Goal: Ask a question: Seek information or help from site administrators or community

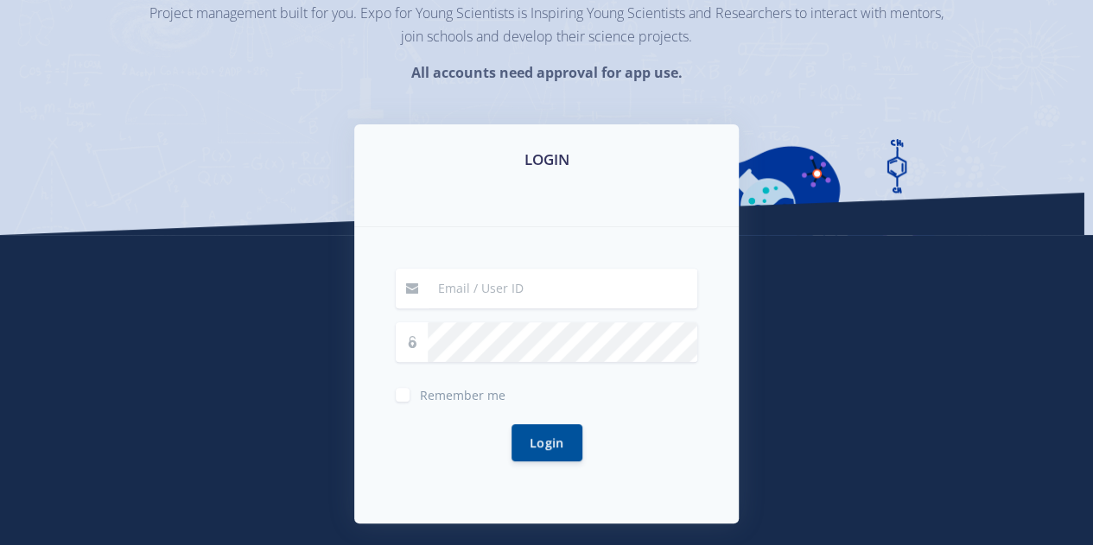
scroll to position [178, 0]
type input "evanmoloseni08@gmail.com"
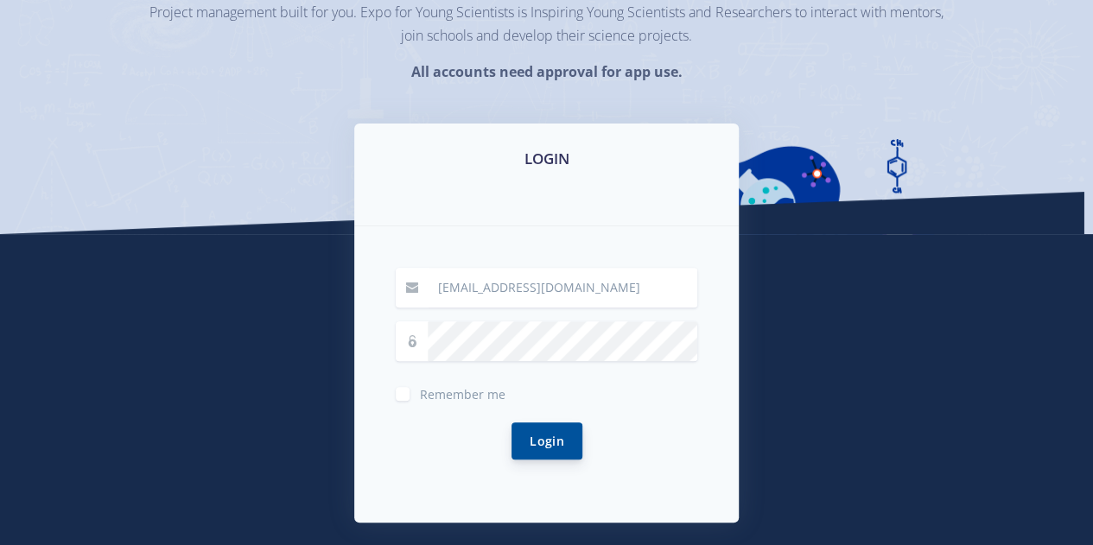
click at [548, 443] on button "Login" at bounding box center [546, 440] width 71 height 37
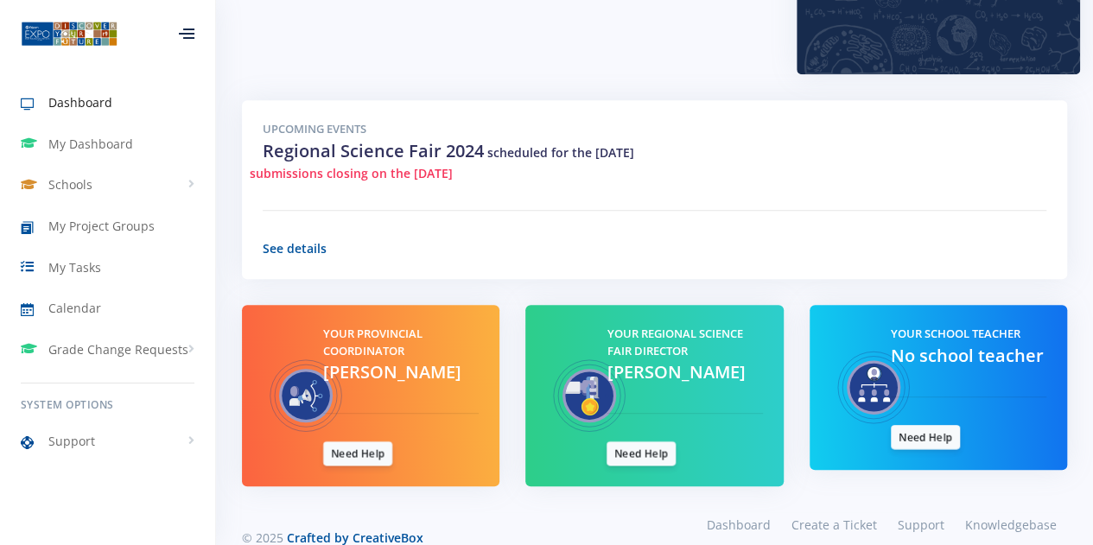
scroll to position [598, 0]
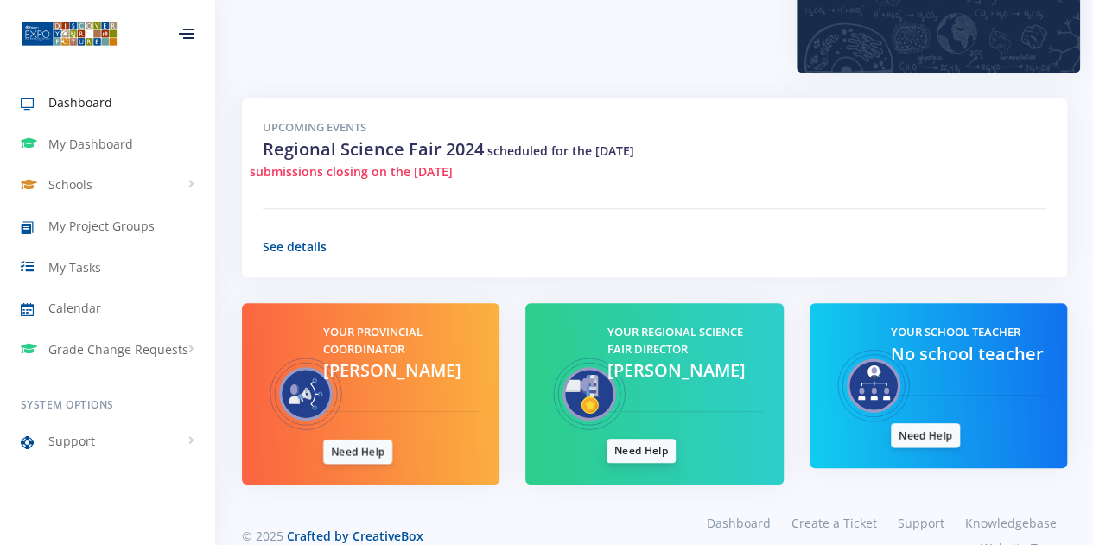
click at [646, 439] on link "Need Help" at bounding box center [640, 451] width 69 height 24
click at [629, 358] on span "[PERSON_NAME]" at bounding box center [675, 369] width 138 height 23
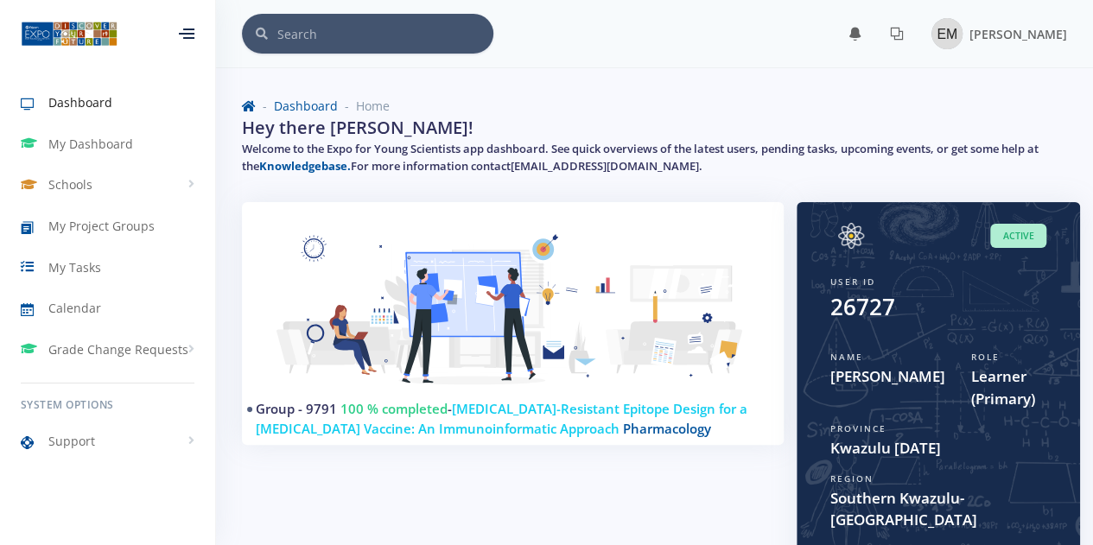
scroll to position [610, 0]
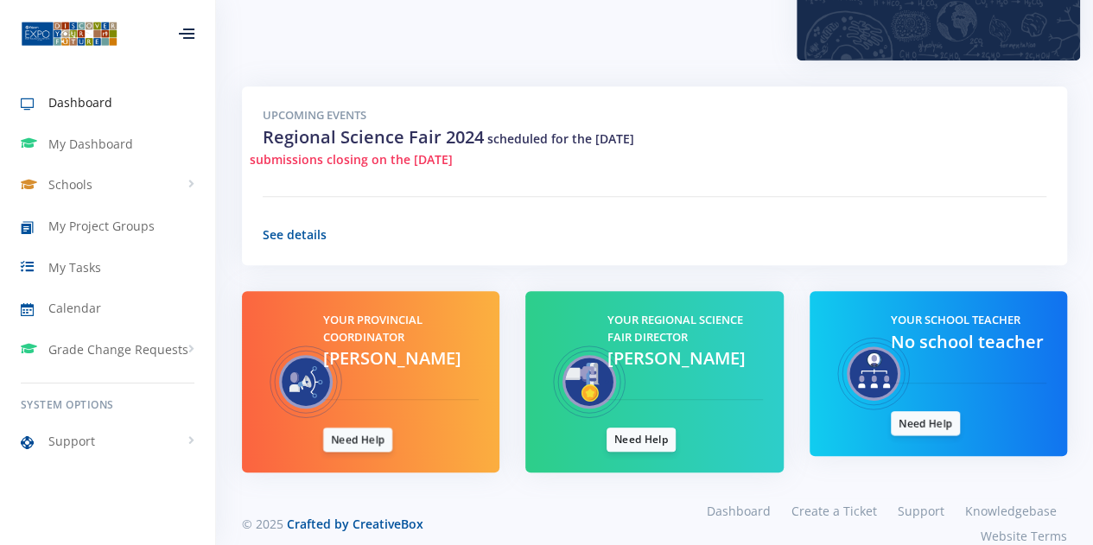
click at [667, 346] on span "[PERSON_NAME]" at bounding box center [675, 357] width 138 height 23
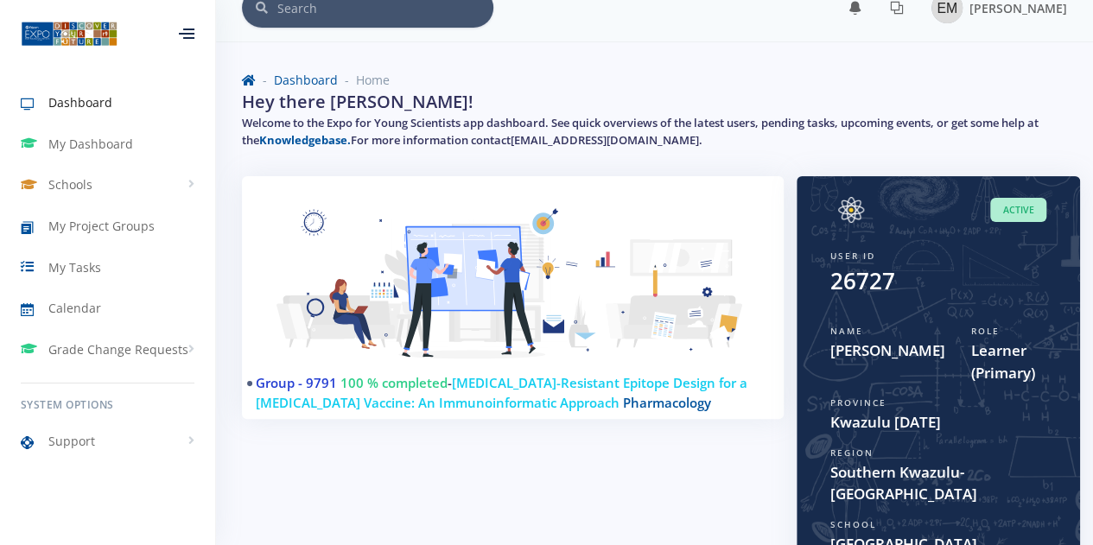
scroll to position [0, 0]
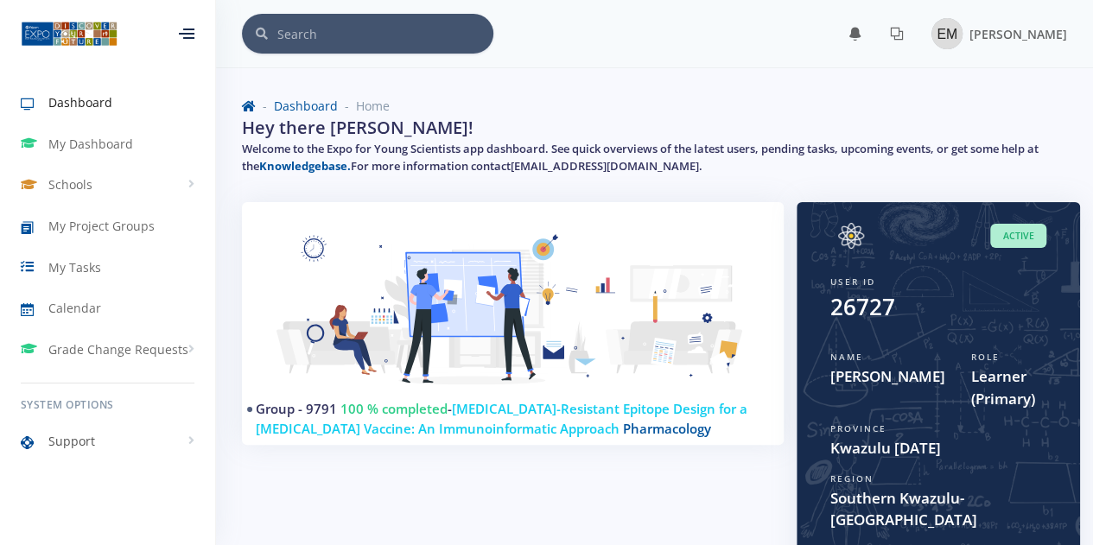
click at [133, 445] on link "Support" at bounding box center [107, 442] width 215 height 40
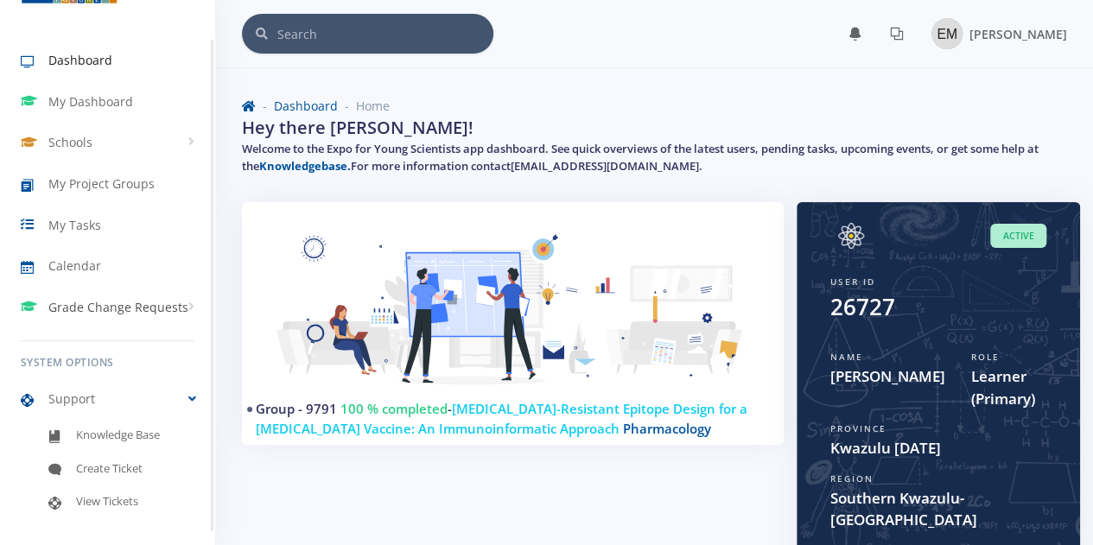
click at [173, 304] on span "Grade Change Requests" at bounding box center [118, 307] width 140 height 18
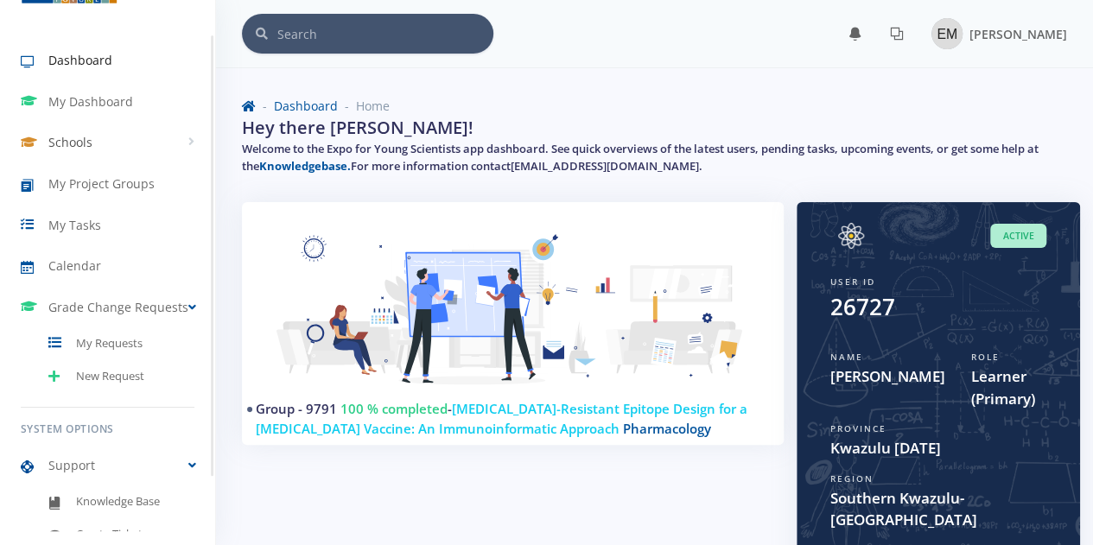
click at [184, 147] on link "Schools" at bounding box center [107, 143] width 215 height 40
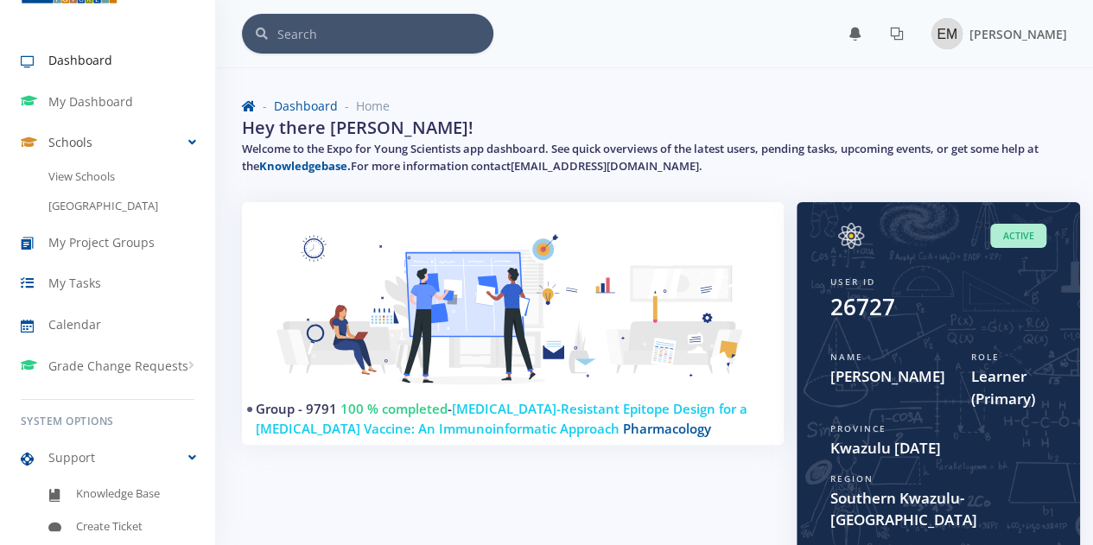
scroll to position [610, 0]
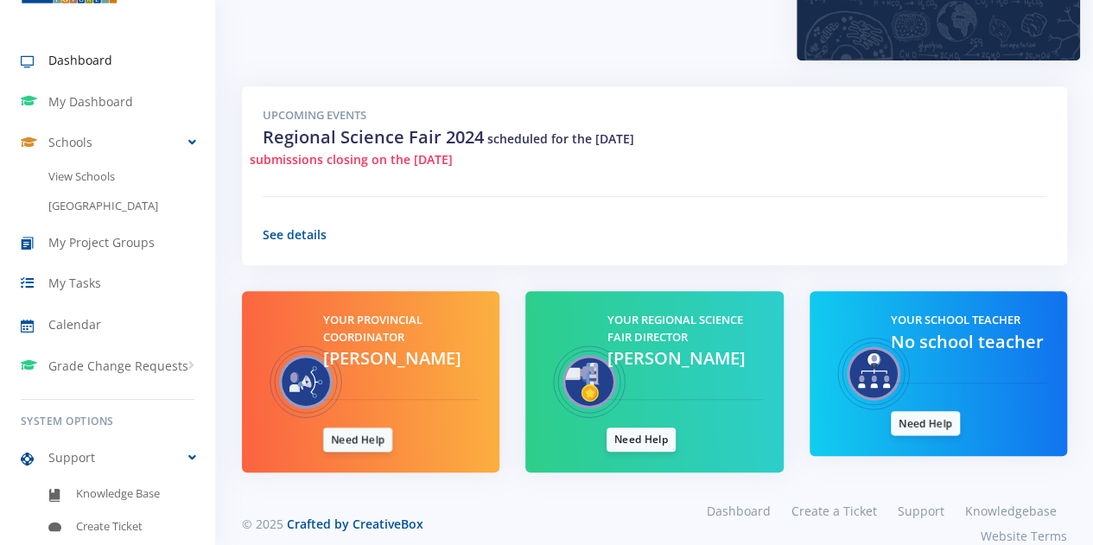
click at [914, 329] on div "Your School Teacher No school teacher Need Help" at bounding box center [968, 374] width 181 height 124
click at [913, 329] on div "Your School Teacher No school teacher Need Help" at bounding box center [968, 374] width 181 height 124
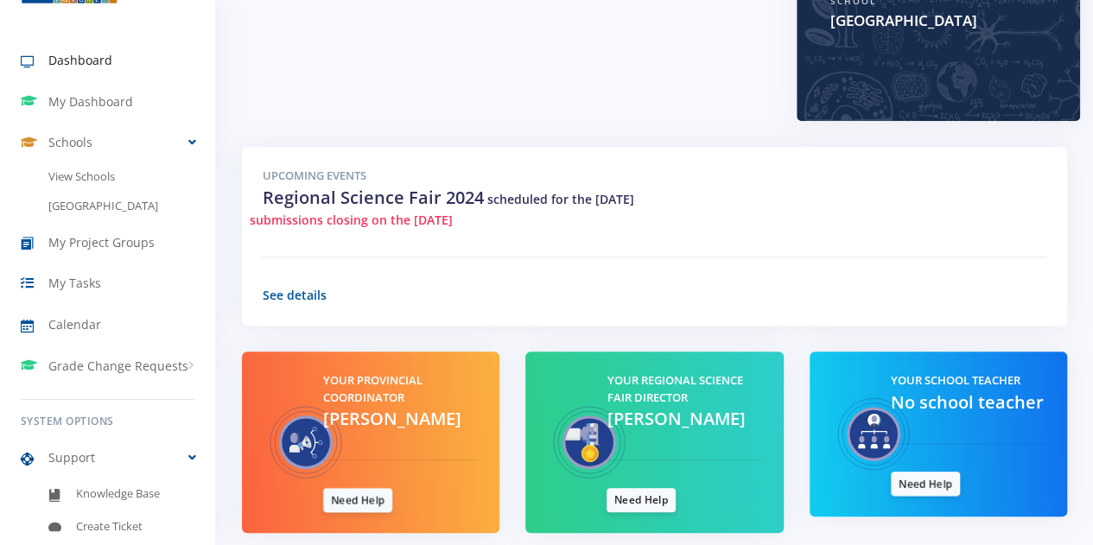
scroll to position [587, 0]
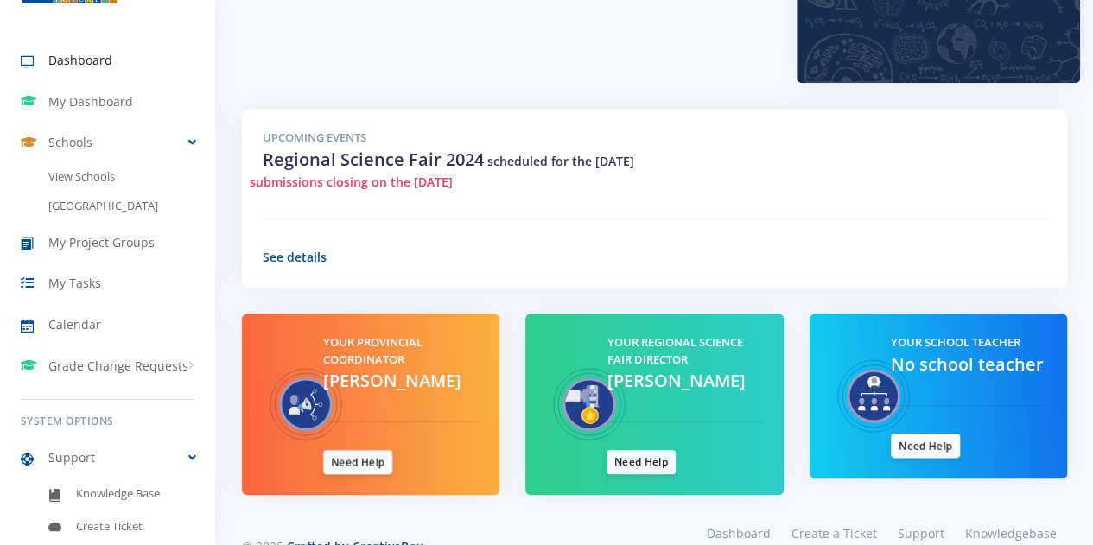
click at [949, 352] on span "No school teacher" at bounding box center [967, 363] width 153 height 23
click at [713, 369] on span "[PERSON_NAME]" at bounding box center [675, 380] width 138 height 23
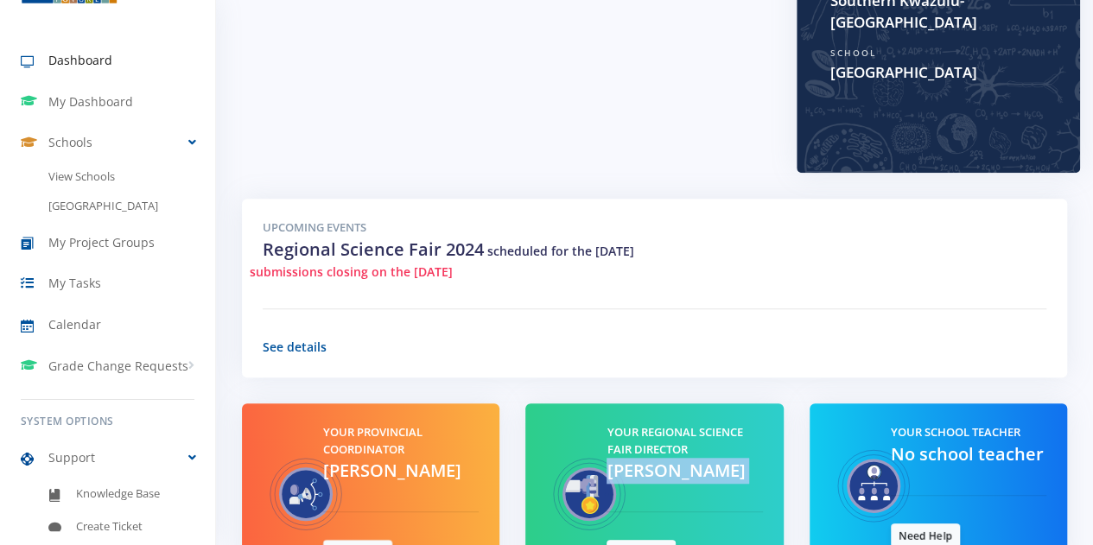
scroll to position [610, 0]
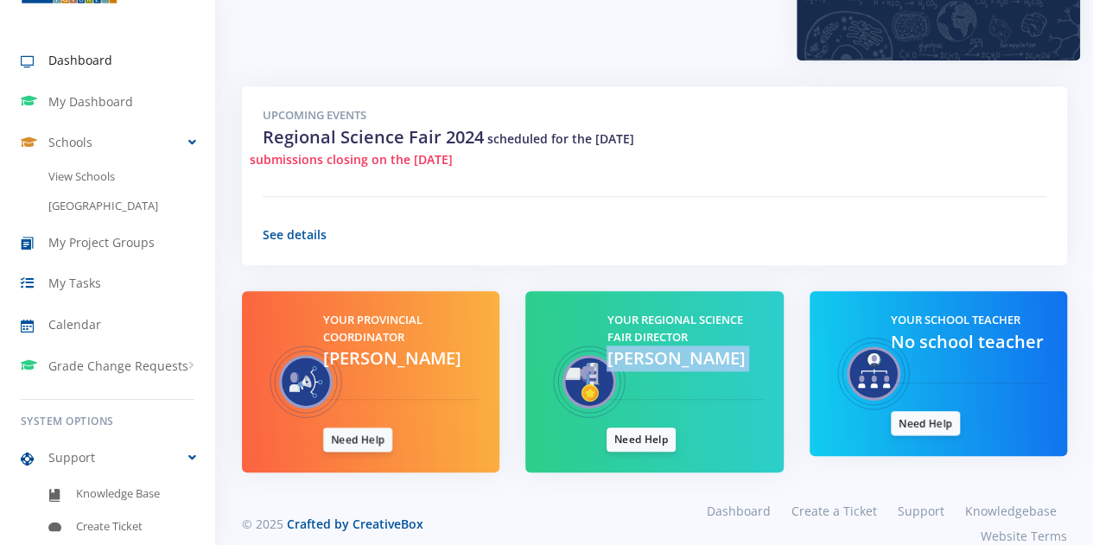
copy span "[PERSON_NAME]"
click at [688, 346] on span "[PERSON_NAME]" at bounding box center [675, 357] width 138 height 23
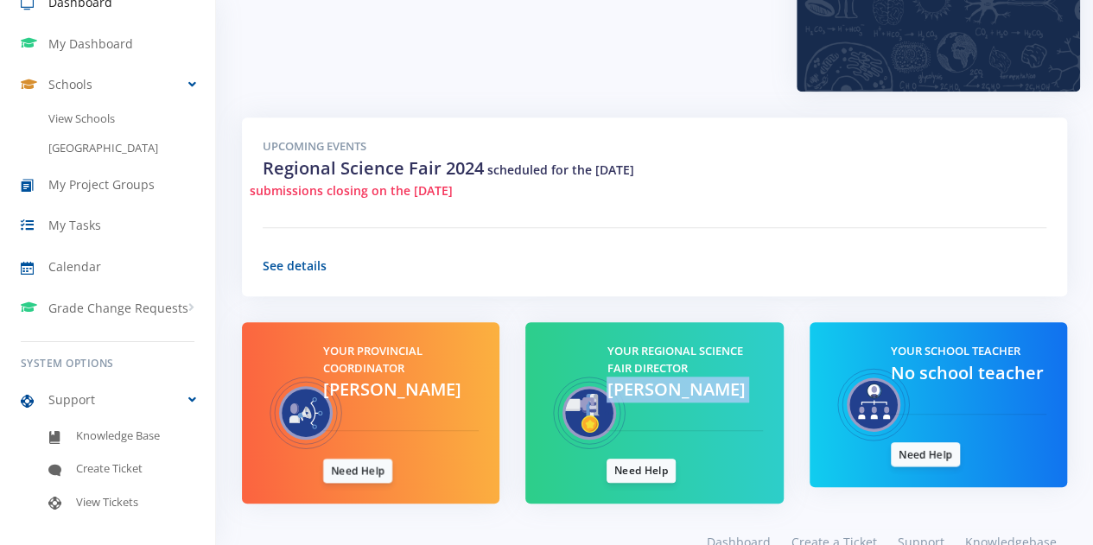
scroll to position [0, 0]
